Goal: Task Accomplishment & Management: Use online tool/utility

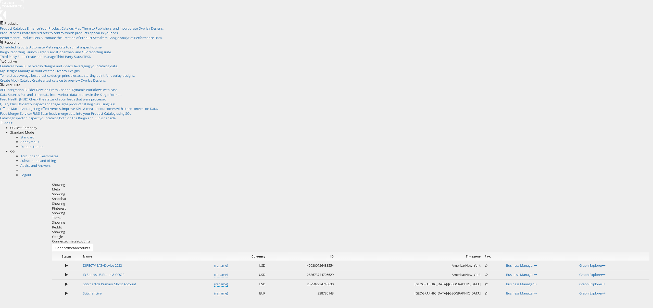
click at [320, 225] on div "Reddit" at bounding box center [351, 227] width 598 height 5
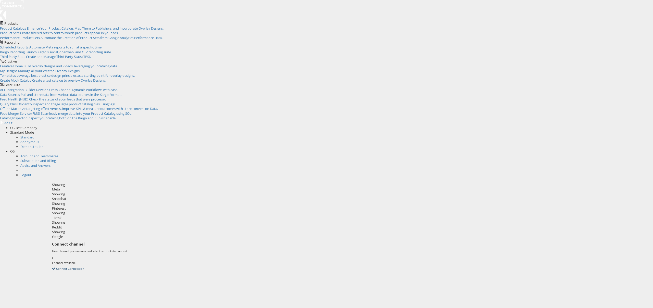
click at [52, 266] on icon at bounding box center [52, 268] width 0 height 5
click at [557, 252] on div "Please Wait Loading Accounts .... Name ID Timezone Fav. Kargo-Commerce (rename)…" at bounding box center [351, 261] width 598 height 18
